Goal: Information Seeking & Learning: Learn about a topic

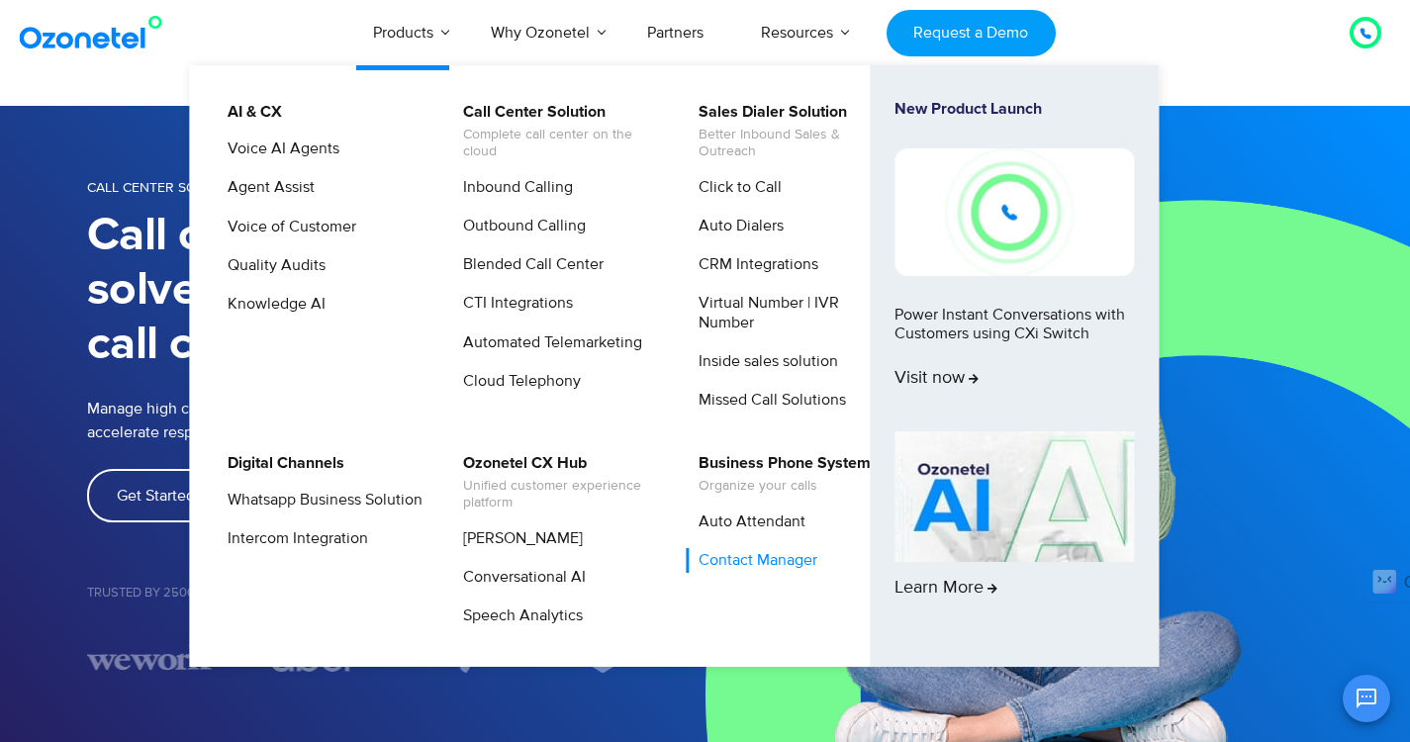
click at [764, 560] on link "Contact Manager" at bounding box center [753, 560] width 135 height 25
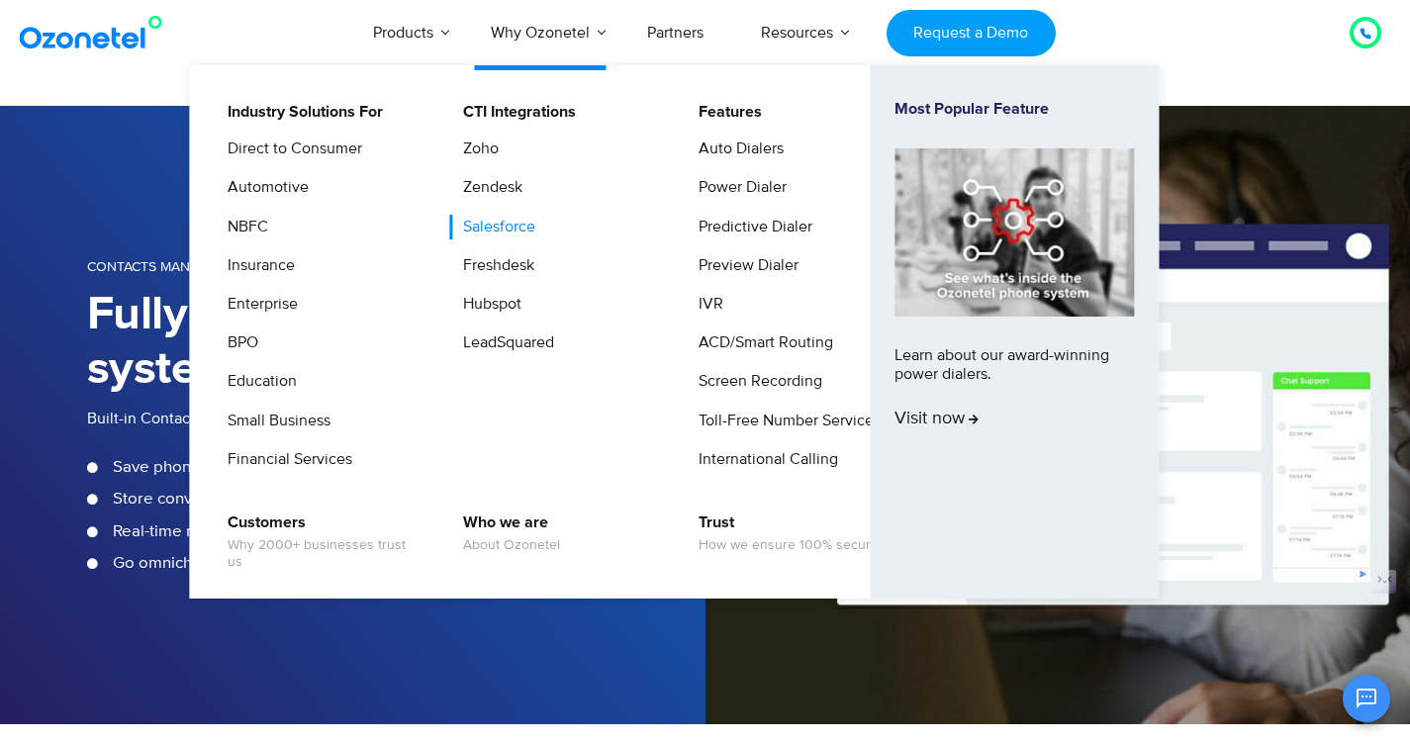
click at [503, 228] on link "Salesforce" at bounding box center [494, 227] width 88 height 25
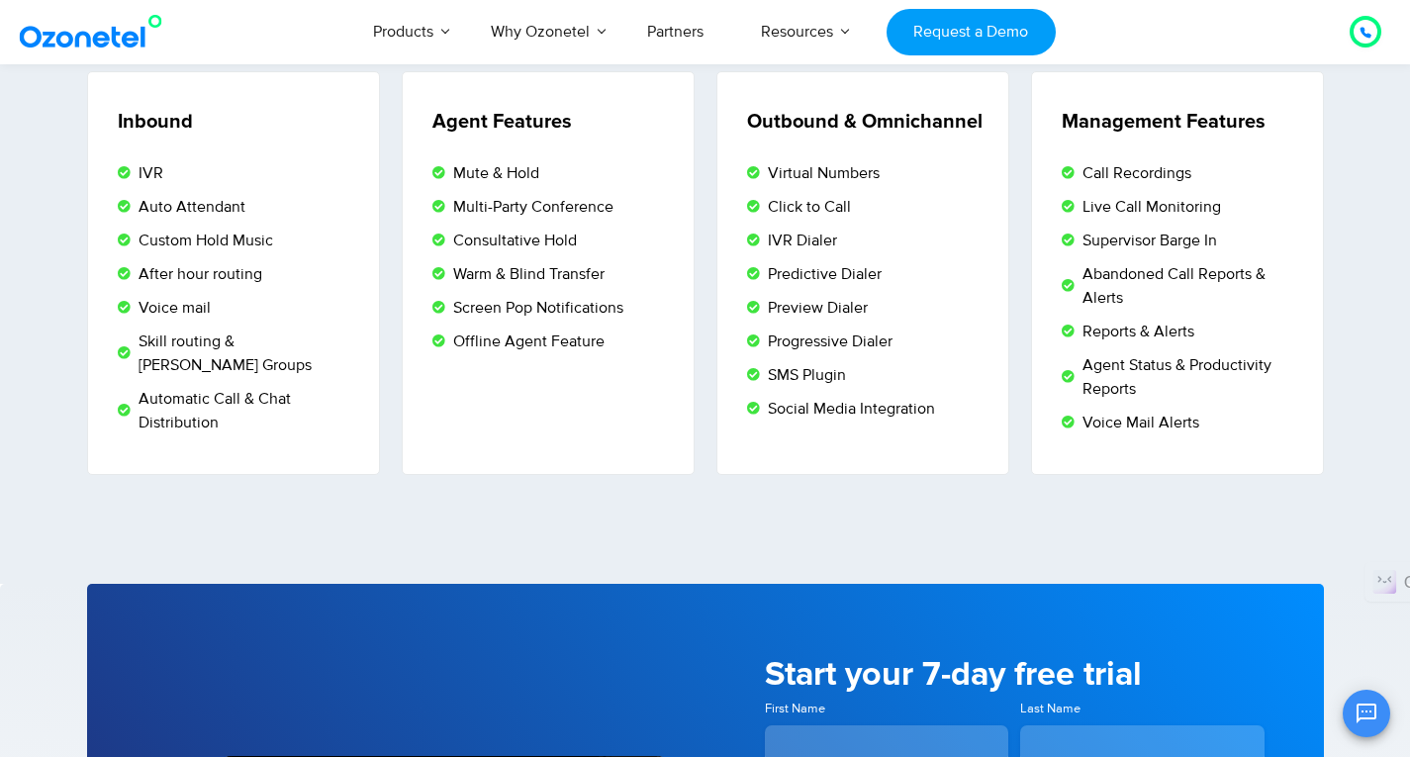
scroll to position [3265, 0]
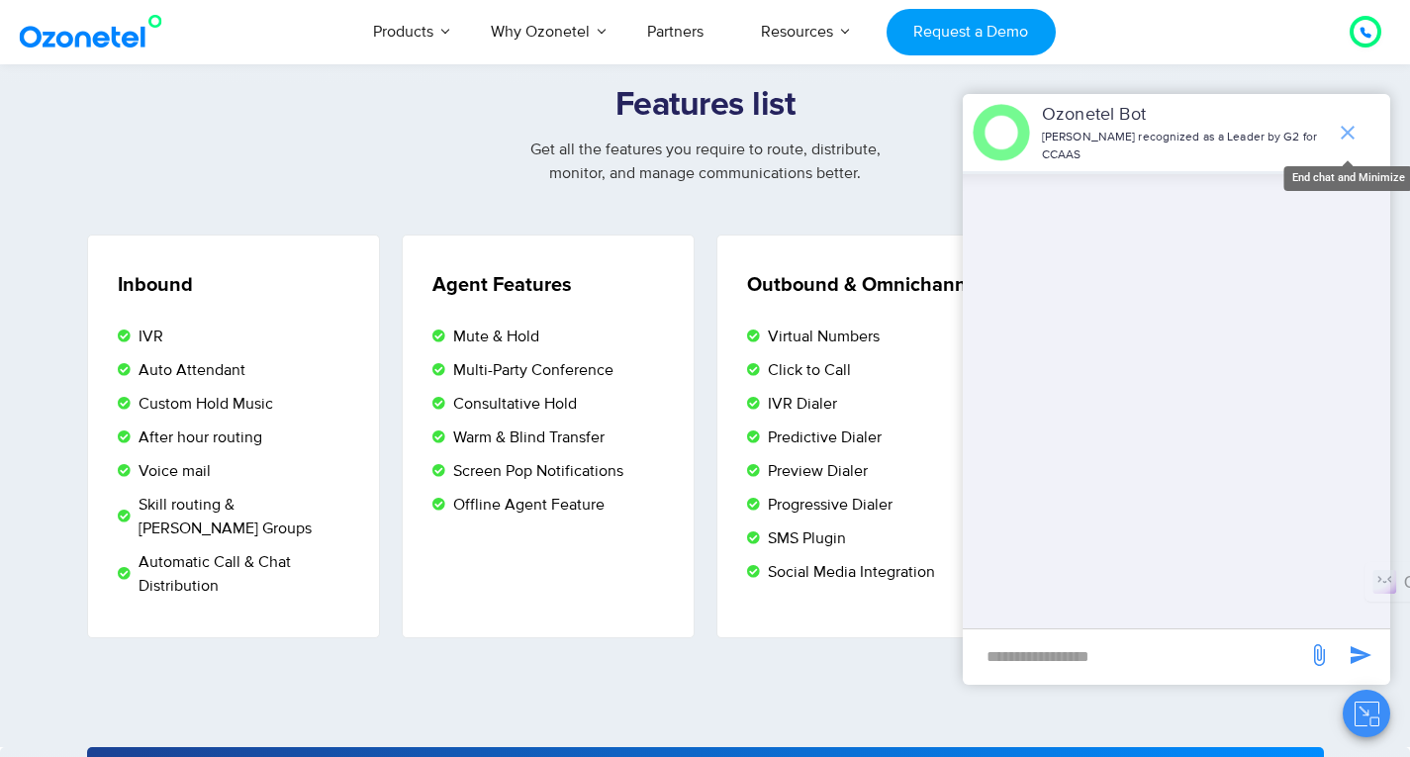
click at [1342, 128] on icon "end chat or minimize" at bounding box center [1348, 133] width 14 height 14
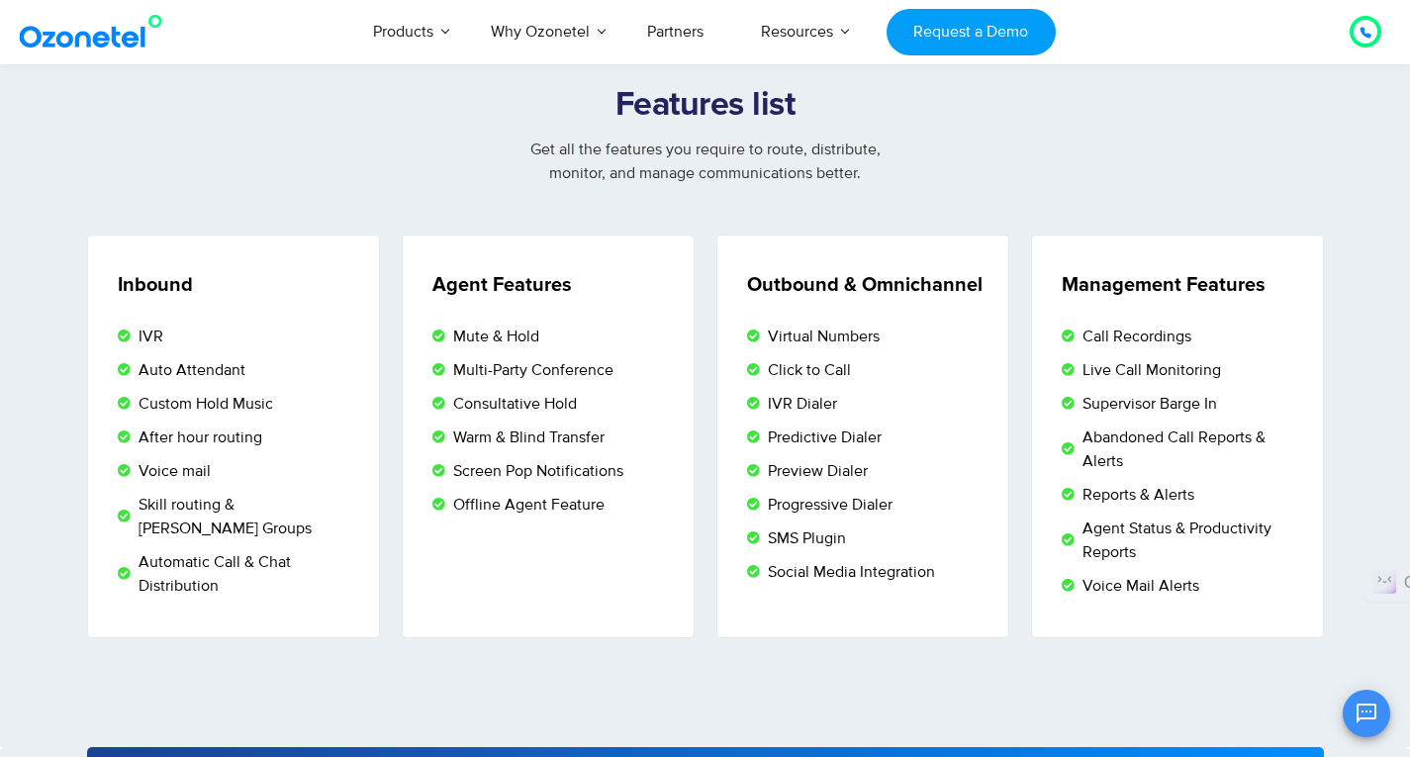
click at [1370, 707] on icon "Open chat" at bounding box center [1366, 713] width 24 height 24
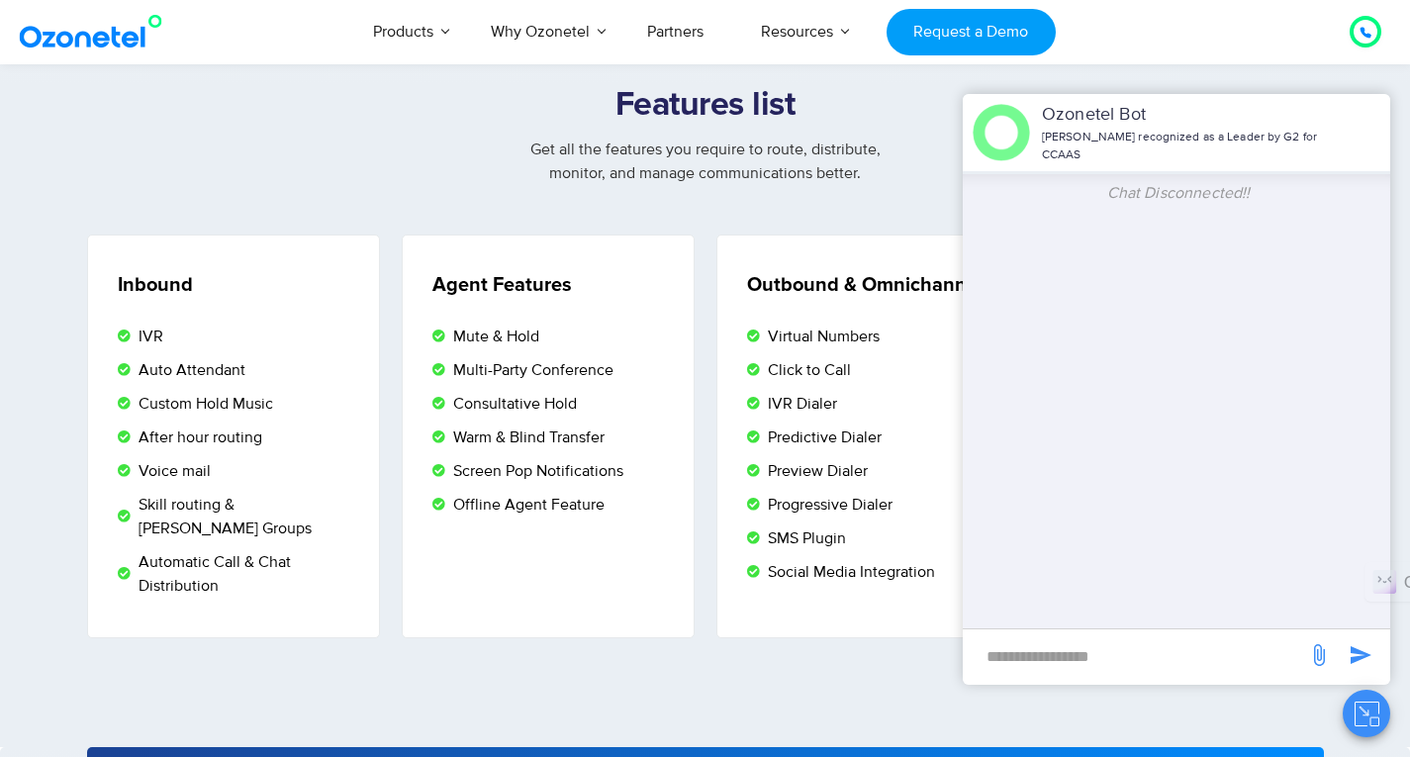
click at [1113, 652] on input "new-msg-input" at bounding box center [1134, 656] width 324 height 34
type input "**********"
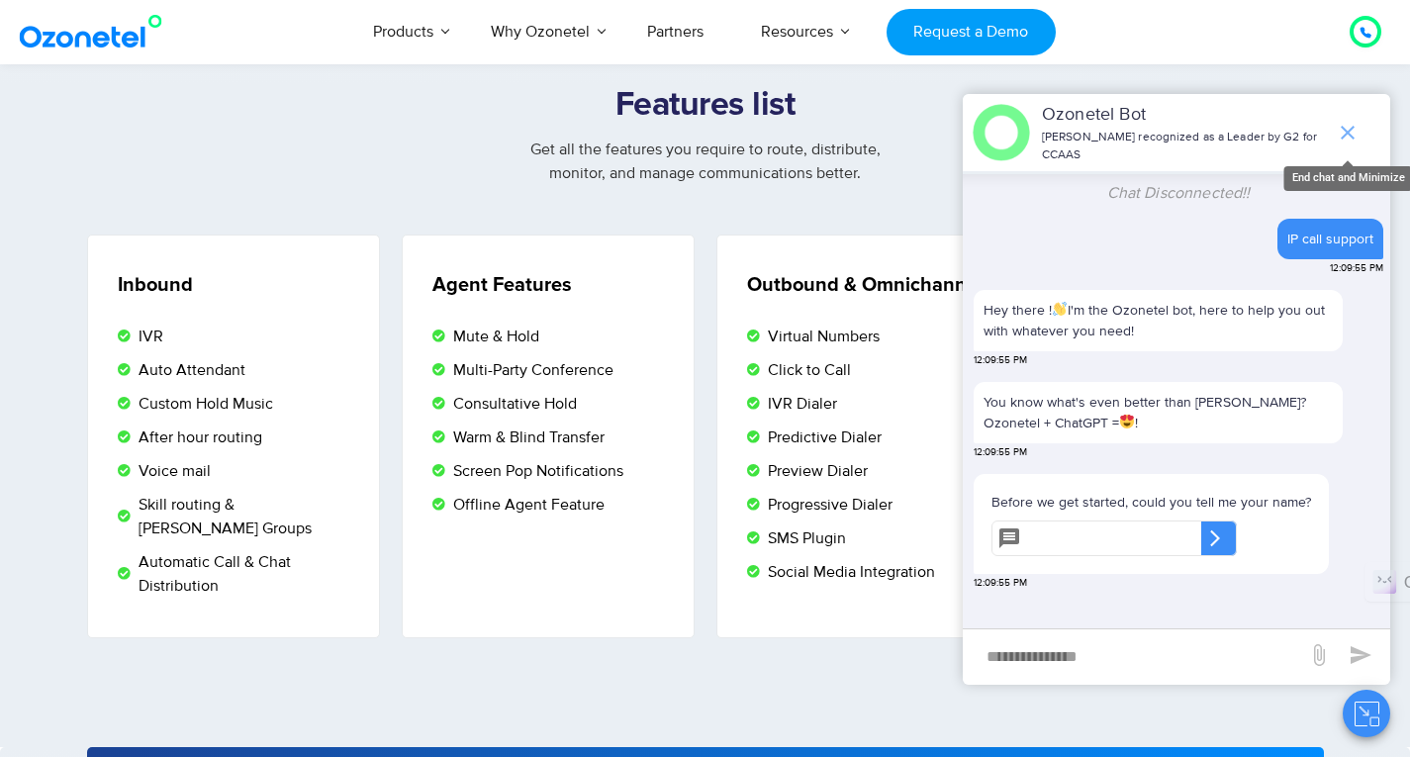
click at [1348, 128] on icon "end chat or minimize" at bounding box center [1348, 133] width 24 height 24
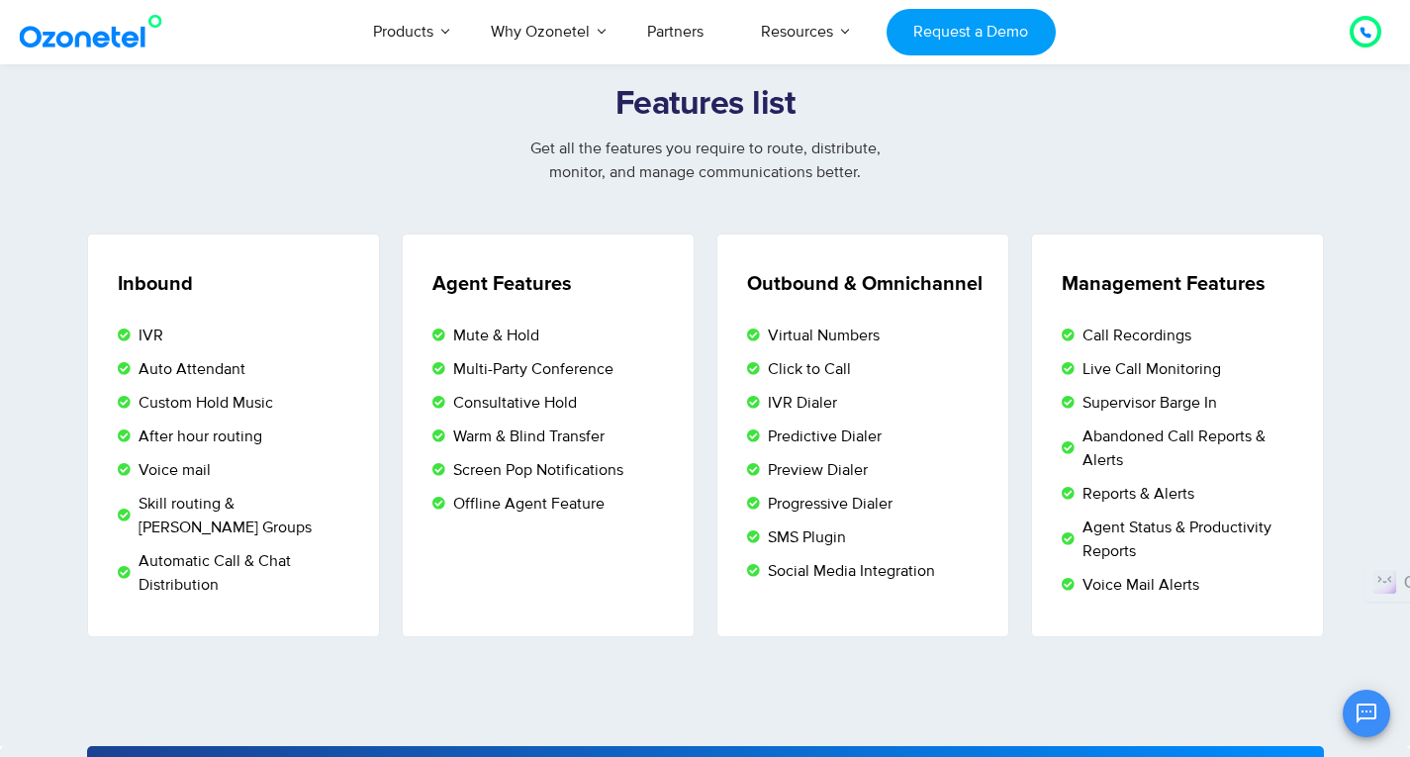
scroll to position [3270, 0]
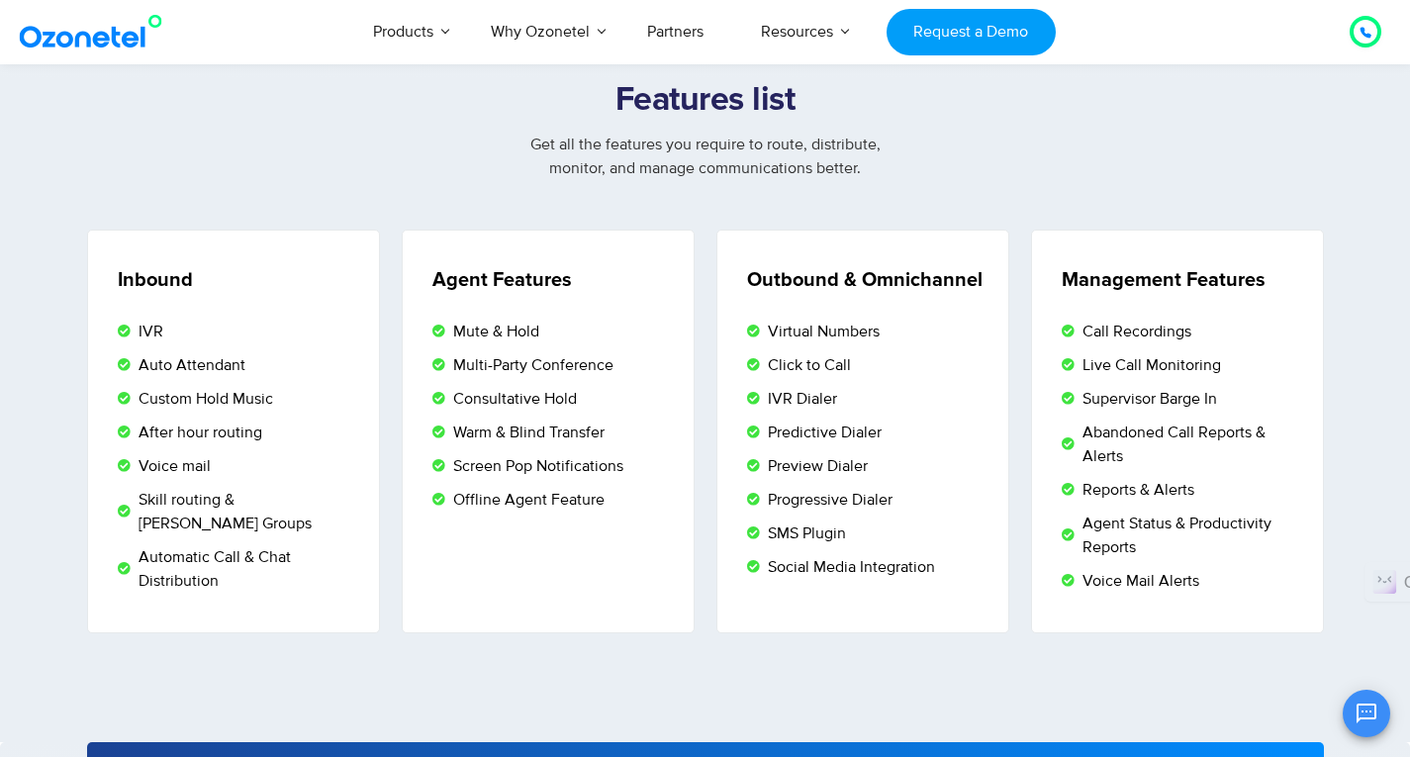
click at [935, 681] on section "Features list Get all the features you require to route, distribute, monitor, a…" at bounding box center [705, 411] width 1410 height 661
click at [829, 686] on section "Features list Get all the features you require to route, distribute, monitor, a…" at bounding box center [705, 411] width 1410 height 661
